Goal: Task Accomplishment & Management: Use online tool/utility

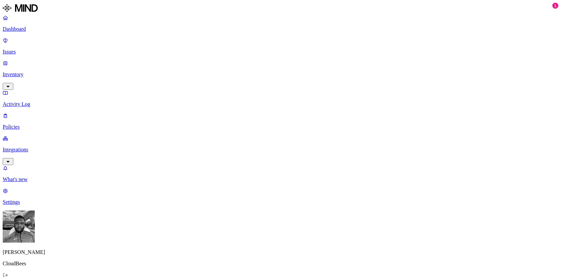
click at [48, 147] on p "Integrations" at bounding box center [280, 150] width 555 height 6
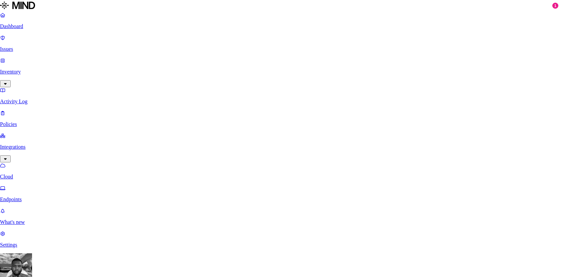
scroll to position [84, 0]
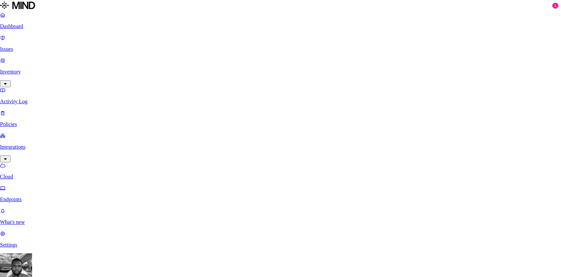
scroll to position [38, 0]
